Goal: Information Seeking & Learning: Find specific fact

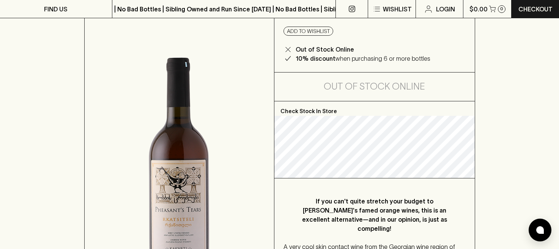
scroll to position [114, 0]
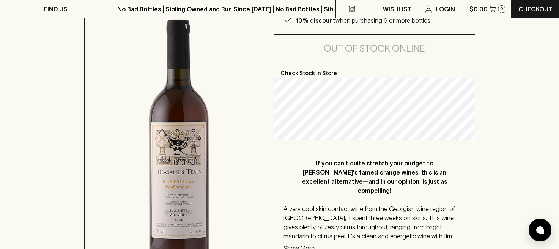
click at [421, 163] on p "If you can't quite stretch your budget to [PERSON_NAME]'s famed orange wines, t…" at bounding box center [374, 177] width 152 height 36
click at [446, 163] on p "If you can't quite stretch your budget to [PERSON_NAME]'s famed orange wines, t…" at bounding box center [374, 177] width 152 height 36
click at [441, 163] on p "If you can't quite stretch your budget to [PERSON_NAME]'s famed orange wines, t…" at bounding box center [374, 177] width 152 height 36
drag, startPoint x: 437, startPoint y: 163, endPoint x: 417, endPoint y: 164, distance: 20.1
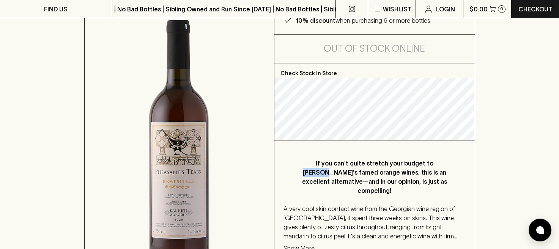
click at [417, 164] on p "If you can't quite stretch your budget to [PERSON_NAME]'s famed orange wines, t…" at bounding box center [374, 177] width 152 height 36
copy p "Radikon"
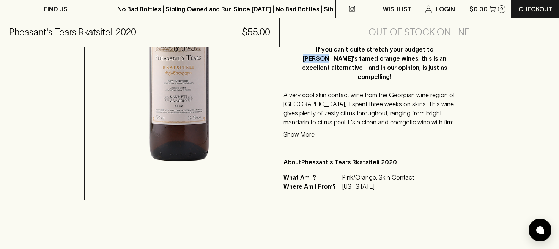
scroll to position [0, 0]
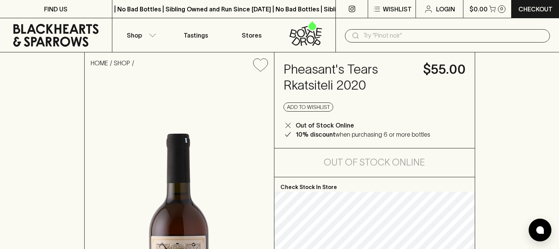
click at [383, 37] on input "text" at bounding box center [453, 36] width 181 height 12
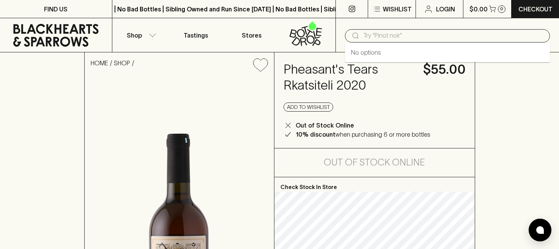
paste input "Radikon"
type input "Radikon"
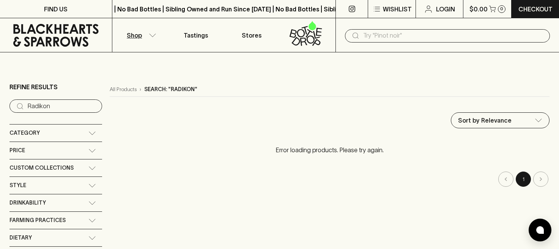
click at [389, 35] on input "text" at bounding box center [453, 36] width 181 height 12
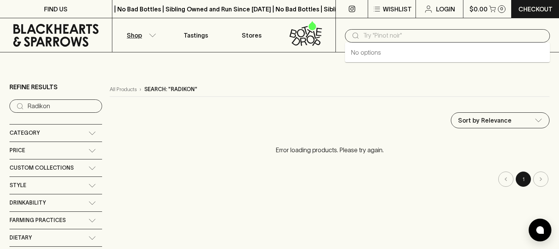
paste input "Radikon"
type input "Radikon"
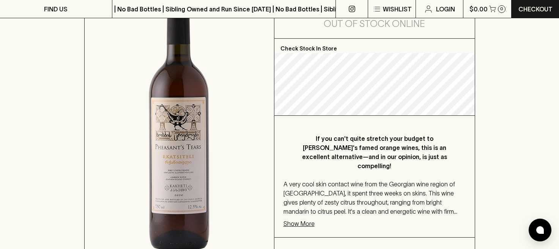
scroll to position [152, 0]
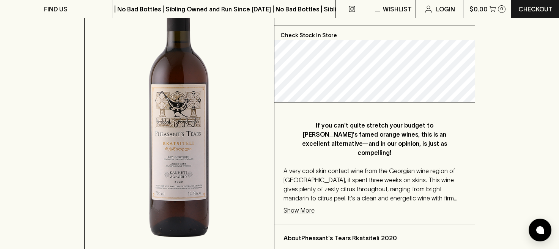
click at [392, 167] on span "A very cool skin contact wine from the Georgian wine region of [GEOGRAPHIC_DATA…" at bounding box center [370, 188] width 174 height 43
copy span "Georgian"
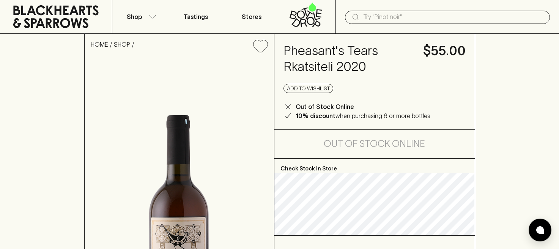
scroll to position [0, 0]
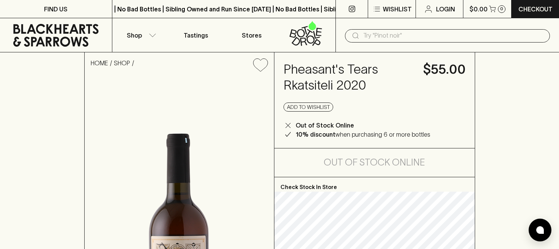
click at [375, 37] on input "text" at bounding box center [453, 36] width 181 height 12
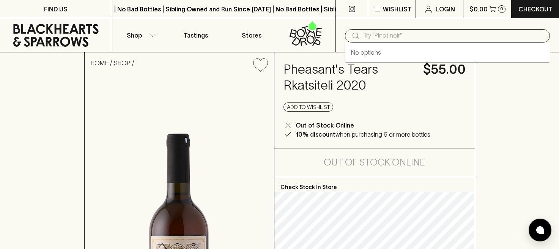
paste input "Georgian"
type input "Georgian"
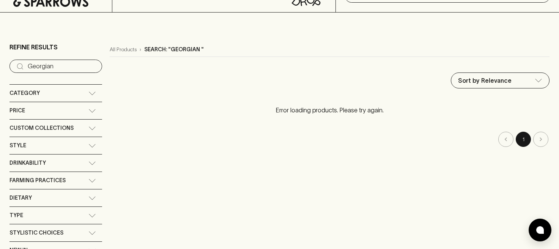
scroll to position [38, 0]
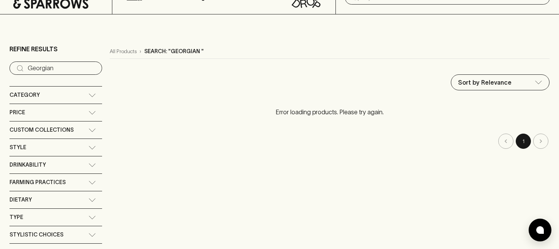
click at [50, 72] on input "Georgian" at bounding box center [62, 68] width 68 height 12
click at [64, 71] on input "Georgian" at bounding box center [62, 68] width 68 height 12
type input "[US_STATE]"
click at [51, 68] on input "[US_STATE]" at bounding box center [62, 68] width 68 height 12
click at [16, 66] on icon at bounding box center [20, 68] width 9 height 9
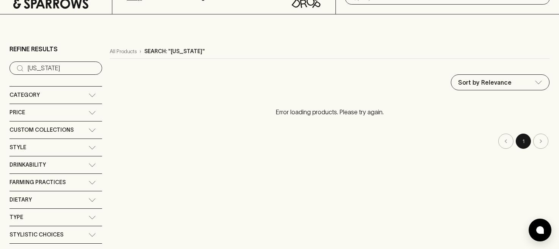
click at [20, 67] on icon at bounding box center [20, 68] width 9 height 9
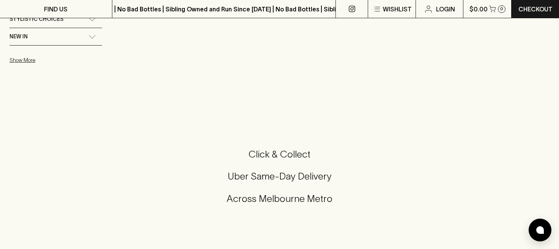
scroll to position [341, 0]
